Goal: Task Accomplishment & Management: Complete application form

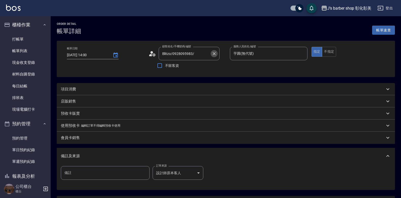
click at [213, 55] on icon "Clear" at bounding box center [213, 53] width 3 height 3
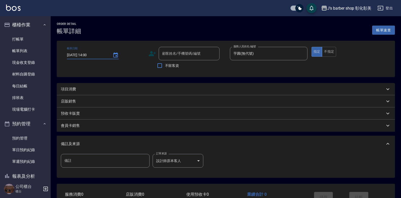
click at [96, 56] on input "[DATE] 14:00" at bounding box center [87, 55] width 41 height 8
click at [90, 54] on input "[DATE] 14:00" at bounding box center [87, 55] width 41 height 8
type input "[DATE] 10:00"
click at [162, 55] on input "顧客姓名/手機號碼/編號" at bounding box center [185, 53] width 49 height 9
type input "j"
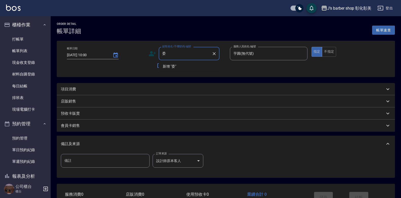
type input "偉"
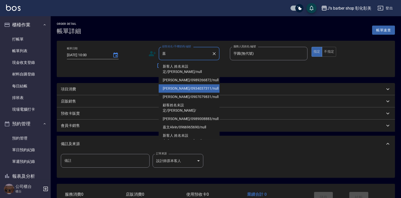
click at [173, 84] on li "[PERSON_NAME]/0934037311/null" at bounding box center [189, 88] width 61 height 8
type input "[PERSON_NAME]/0934037311/null"
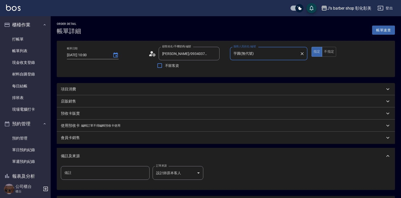
click at [302, 53] on icon "Clear" at bounding box center [301, 53] width 3 height 3
click at [247, 52] on input "服務人員姓名/編號" at bounding box center [268, 53] width 73 height 9
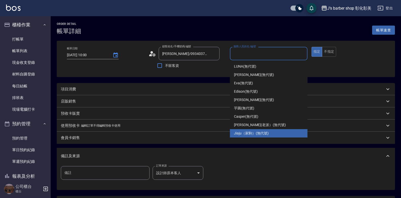
click at [237, 134] on span "Jiaju（家駒） (無代號)" at bounding box center [251, 133] width 35 height 5
type input "Jiaju（家駒）(無代號)"
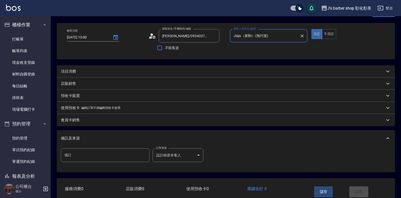
scroll to position [25, 0]
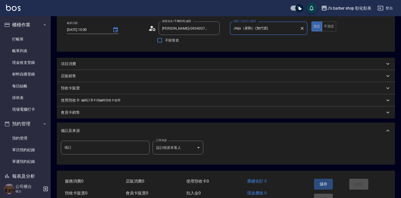
click at [71, 65] on p "項目消費" at bounding box center [68, 63] width 15 height 5
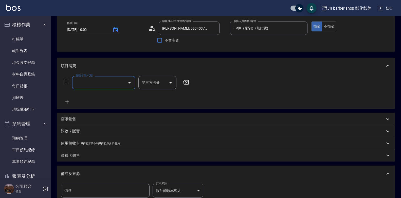
scroll to position [0, 0]
click at [85, 82] on input "服務名稱/代號" at bounding box center [99, 82] width 51 height 9
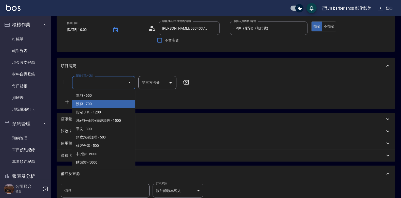
click at [88, 101] on span "洗剪 - 700" at bounding box center [103, 104] width 63 height 8
type input "洗剪(101)"
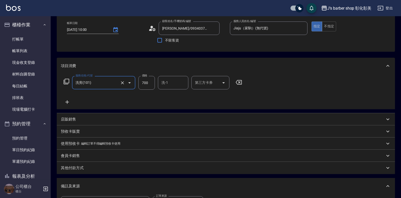
click at [166, 85] on input "洗-1" at bounding box center [173, 82] width 26 height 9
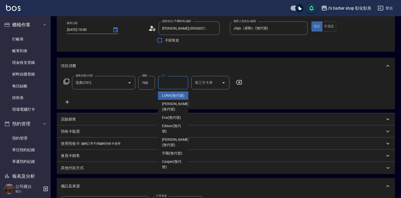
click at [166, 85] on input "洗-1" at bounding box center [173, 82] width 26 height 9
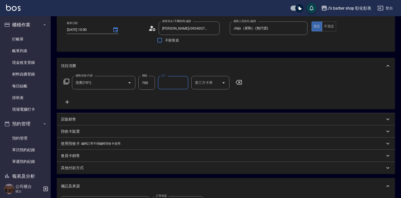
click at [164, 83] on input "洗-1" at bounding box center [173, 82] width 26 height 9
click at [161, 85] on input "洗-1" at bounding box center [173, 82] width 26 height 9
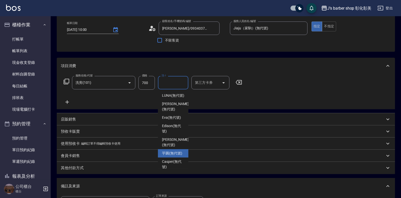
click at [169, 156] on span "芋圓 (無代號)" at bounding box center [172, 153] width 20 height 5
type input "芋圓(無代號)"
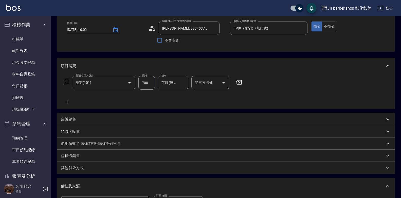
click at [169, 157] on div "會員卡銷售" at bounding box center [223, 155] width 324 height 5
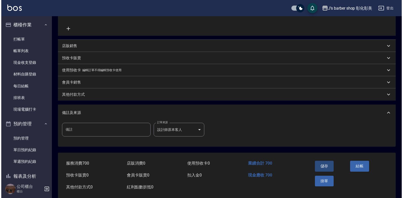
scroll to position [107, 0]
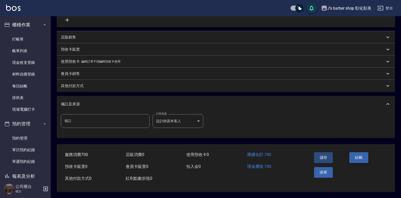
click at [355, 157] on button "結帳" at bounding box center [358, 157] width 19 height 11
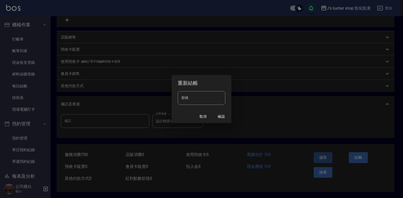
click at [196, 96] on input "密碼" at bounding box center [202, 98] width 48 height 14
drag, startPoint x: 194, startPoint y: 96, endPoint x: 164, endPoint y: 99, distance: 30.3
click at [164, 99] on div "重新結帳 密碼 *** 密碼 取消 確認" at bounding box center [201, 99] width 403 height 198
type input "****"
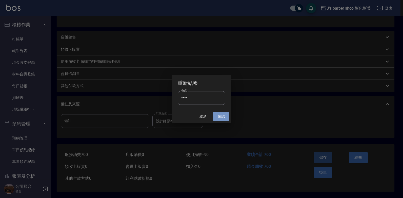
click at [221, 116] on button "確認" at bounding box center [221, 116] width 16 height 9
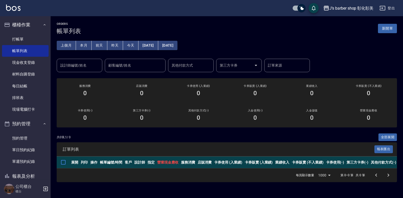
click at [128, 45] on button "今天" at bounding box center [131, 45] width 16 height 9
click at [136, 44] on button "今天" at bounding box center [131, 45] width 16 height 9
click at [130, 46] on button "今天" at bounding box center [131, 45] width 16 height 9
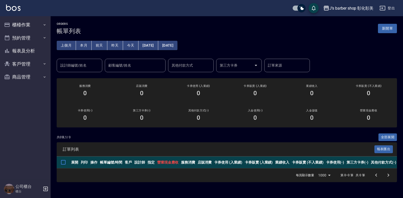
click at [133, 45] on button "今天" at bounding box center [131, 45] width 16 height 9
click at [20, 26] on button "櫃檯作業" at bounding box center [25, 24] width 47 height 13
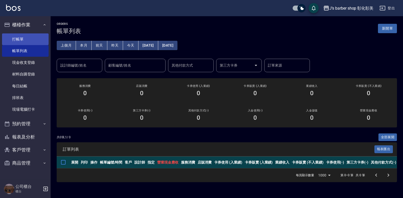
click at [26, 36] on link "打帳單" at bounding box center [25, 39] width 47 height 12
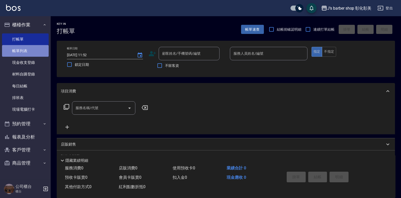
click at [19, 50] on link "帳單列表" at bounding box center [25, 51] width 47 height 12
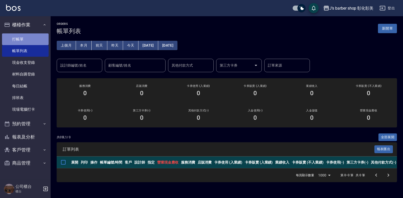
click at [18, 39] on link "打帳單" at bounding box center [25, 39] width 47 height 12
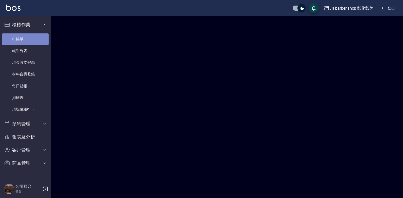
click at [18, 39] on link "打帳單" at bounding box center [25, 39] width 47 height 12
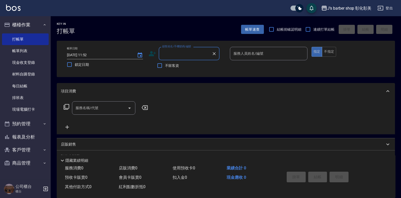
click at [166, 54] on input "顧客姓名/手機號碼/編號" at bounding box center [185, 53] width 49 height 9
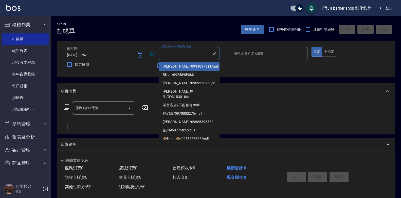
click at [172, 67] on li "[PERSON_NAME]/0934037311/null" at bounding box center [189, 66] width 61 height 8
type input "[PERSON_NAME]/0934037311/null"
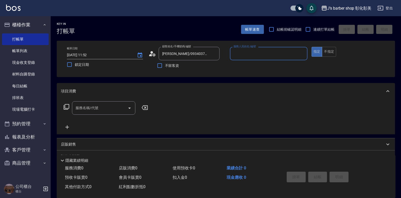
click at [238, 54] on input "服務人員姓名/編號" at bounding box center [268, 53] width 73 height 9
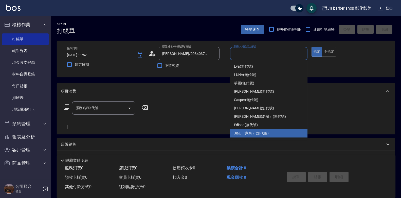
click at [242, 133] on span "Jiaju（家駒） (無代號)" at bounding box center [251, 133] width 35 height 5
type input "Jiaju（家駒）(無代號)"
click at [242, 133] on div "服務名稱/代號 服務名稱/代號" at bounding box center [226, 116] width 338 height 35
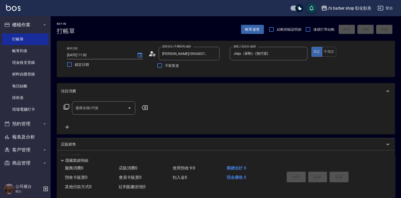
click at [129, 108] on icon "Open" at bounding box center [129, 108] width 3 height 1
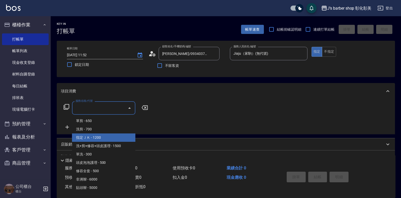
click at [94, 137] on span "指定ＪＫ - 1200" at bounding box center [103, 137] width 63 height 8
type input "指定ＪＫ(102)"
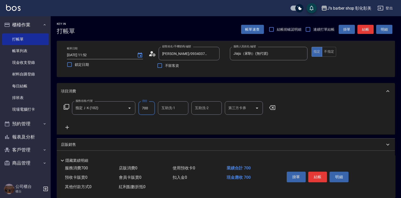
type input "700"
click at [173, 106] on div "互助洗-1 互助洗-1" at bounding box center [173, 107] width 30 height 13
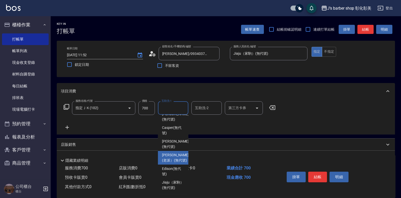
scroll to position [51, 0]
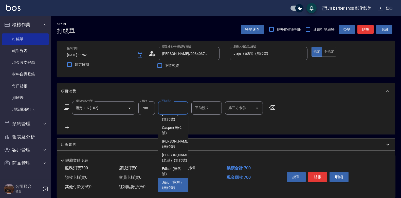
click at [166, 184] on span "Jiaju（家駒） (無代號)" at bounding box center [173, 185] width 22 height 11
click at [166, 184] on div "紅利點數折抵 0" at bounding box center [144, 186] width 54 height 9
type input "Jiaju（家駒）(無代號)"
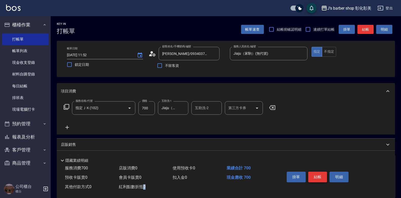
click at [315, 174] on button "結帳" at bounding box center [317, 177] width 19 height 11
